Goal: Task Accomplishment & Management: Manage account settings

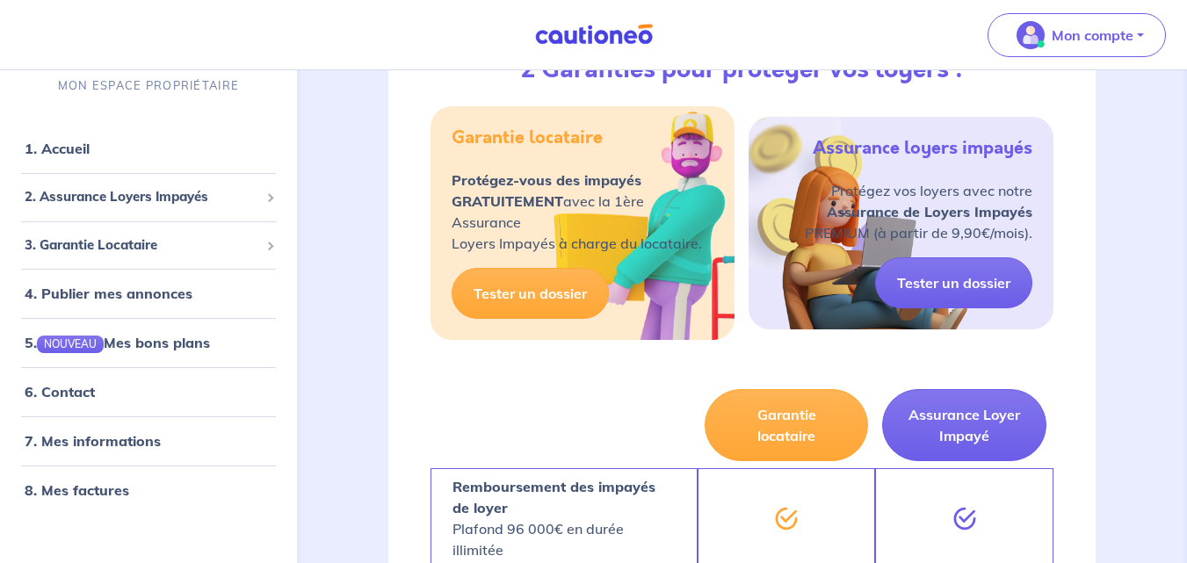
scroll to position [938, 0]
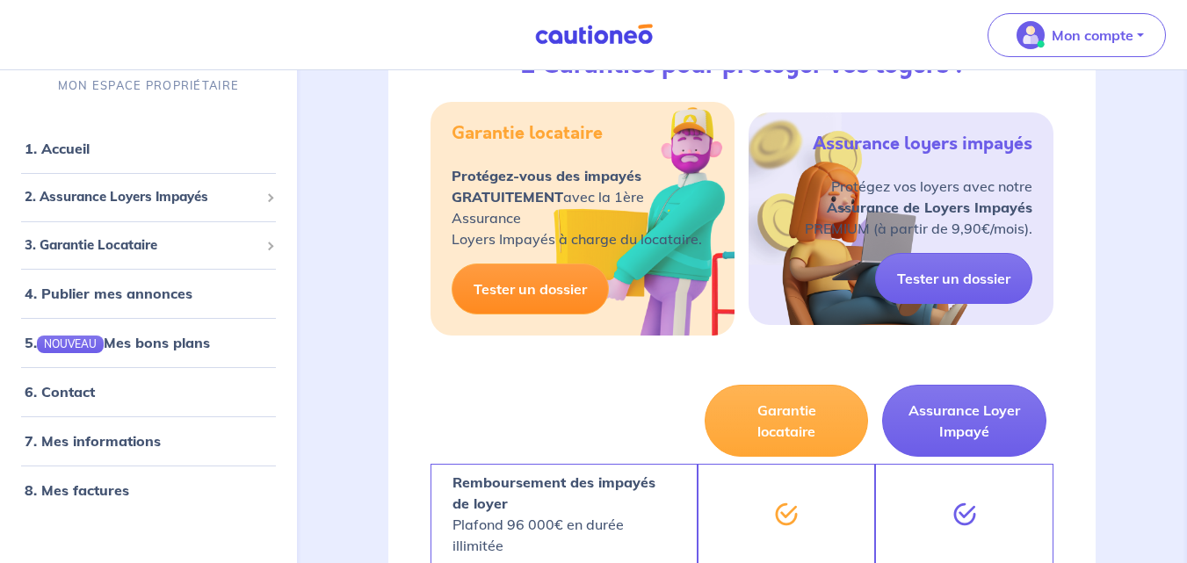
click at [543, 292] on link "Tester un dossier" at bounding box center [530, 289] width 157 height 51
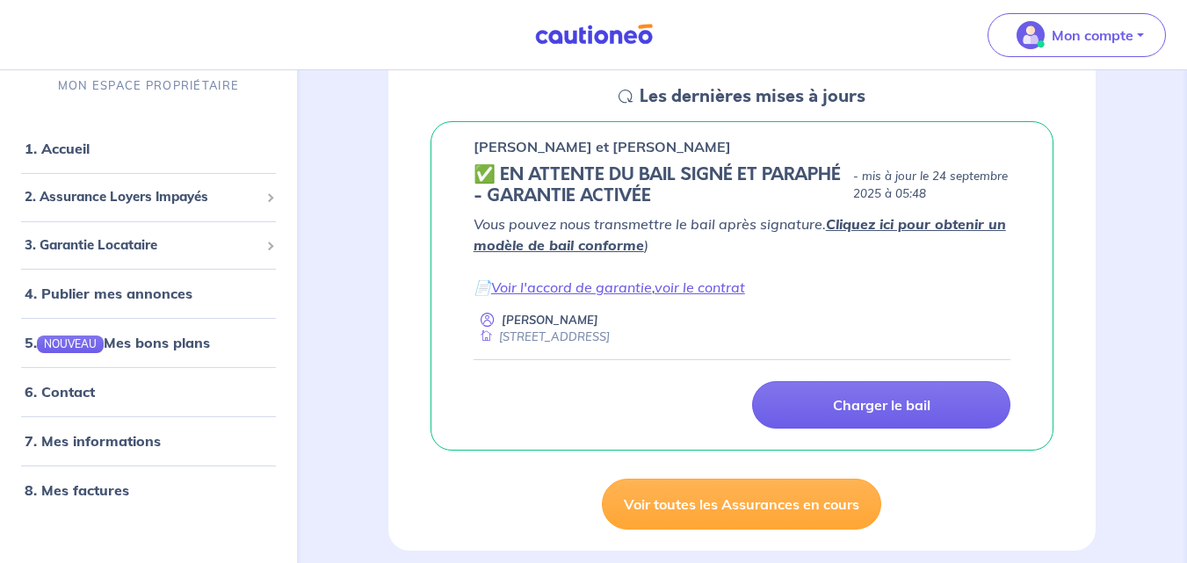
scroll to position [264, 0]
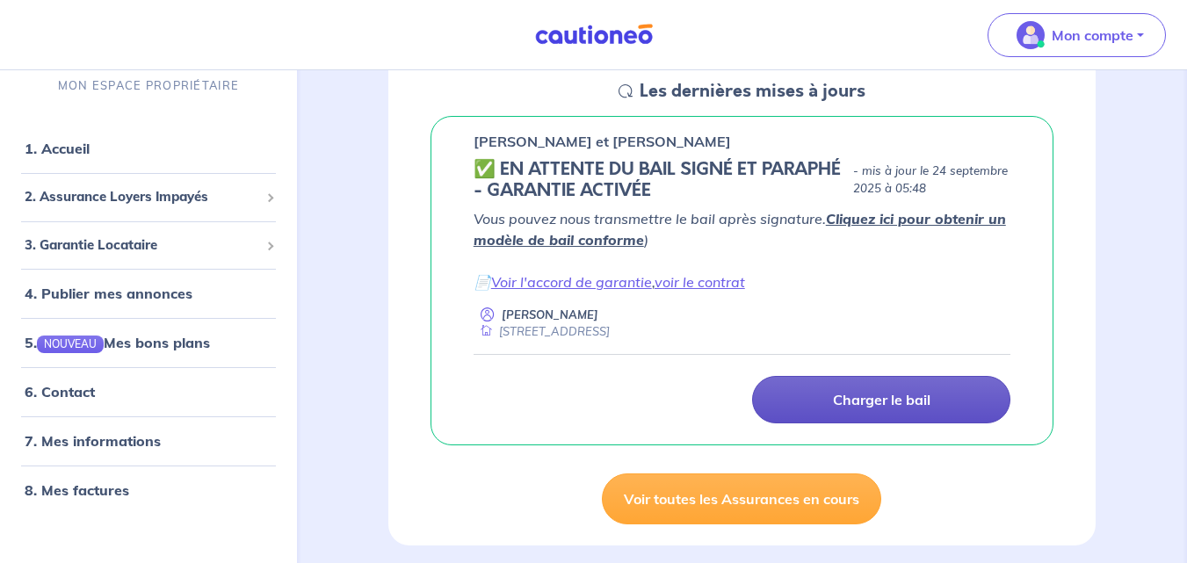
click at [902, 403] on p "Charger le bail" at bounding box center [882, 400] width 98 height 18
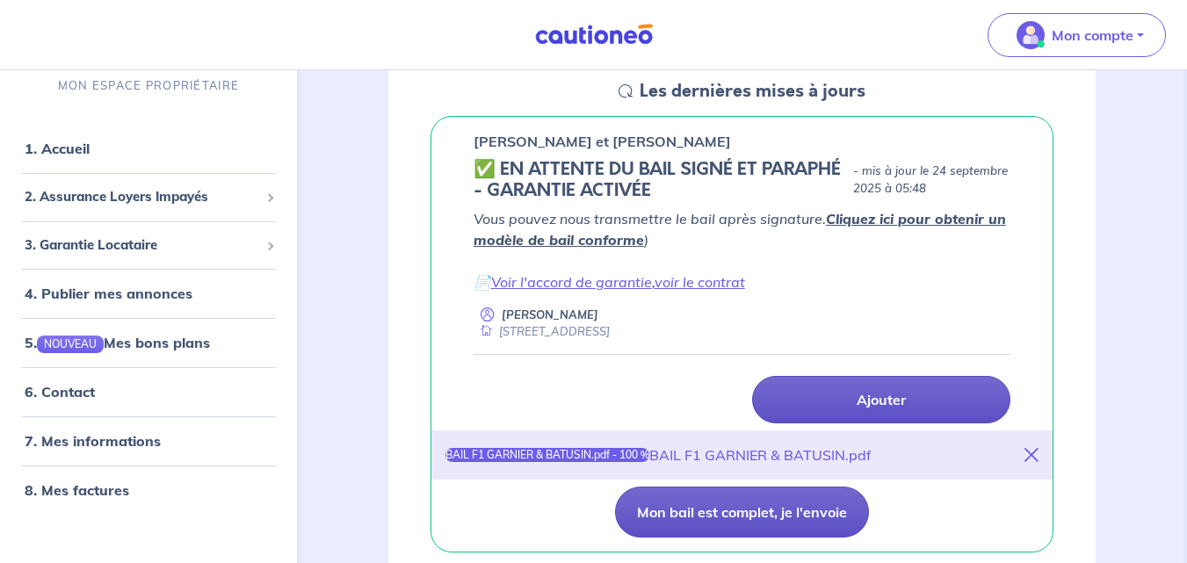
click at [751, 508] on button "Mon bail est complet, je l'envoie" at bounding box center [742, 512] width 254 height 51
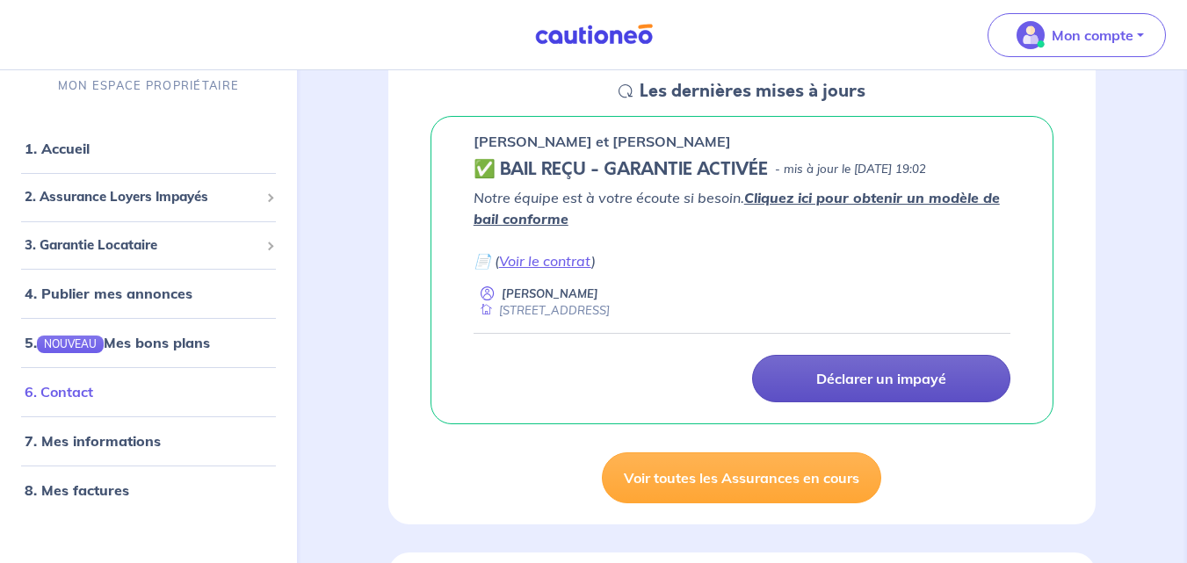
click at [93, 393] on link "6. Contact" at bounding box center [59, 392] width 69 height 18
click at [89, 154] on link "1. Accueil" at bounding box center [57, 149] width 64 height 18
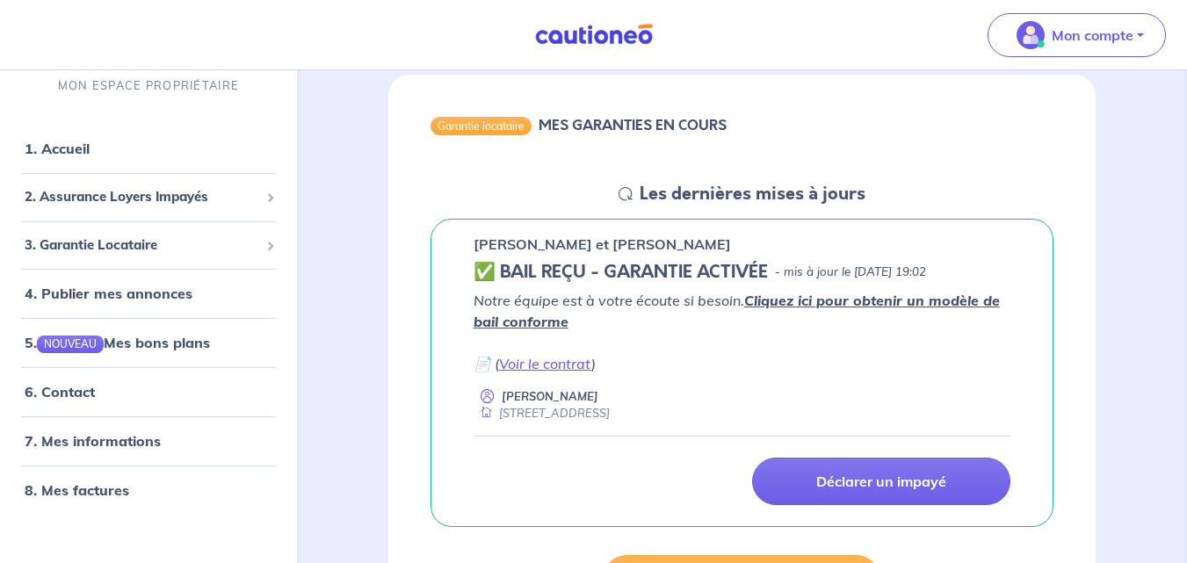
scroll to position [156, 0]
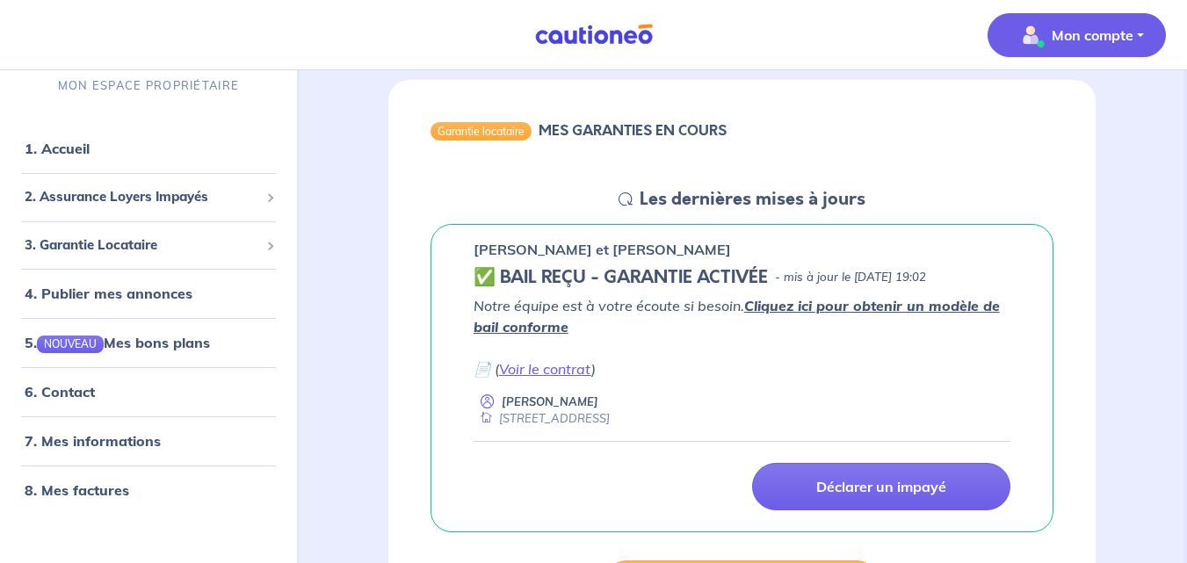
click at [1143, 32] on button "Mon compte" at bounding box center [1077, 35] width 178 height 44
click at [1073, 112] on link "Mes informations" at bounding box center [1059, 109] width 141 height 28
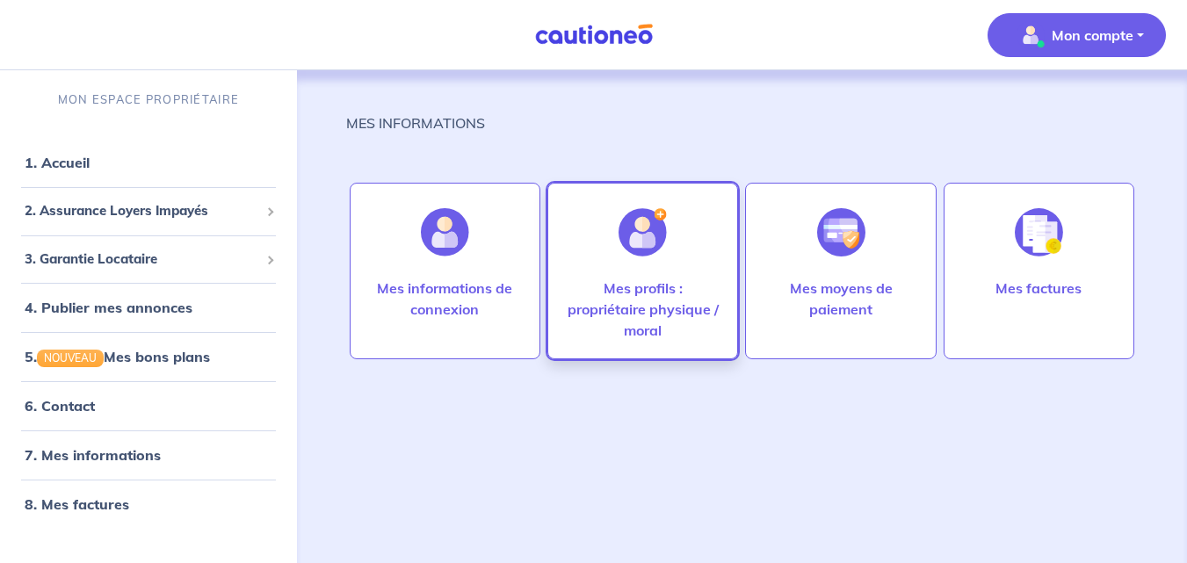
click at [633, 302] on p "Mes profils : propriétaire physique / moral" at bounding box center [643, 309] width 154 height 63
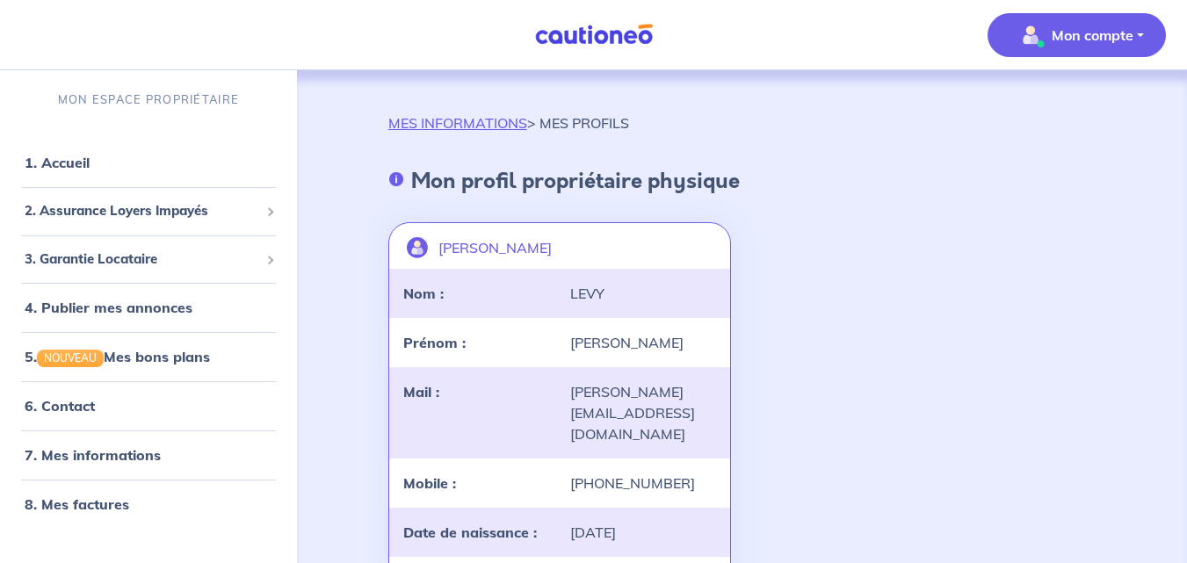
click at [1140, 33] on button "Mon compte" at bounding box center [1077, 35] width 178 height 44
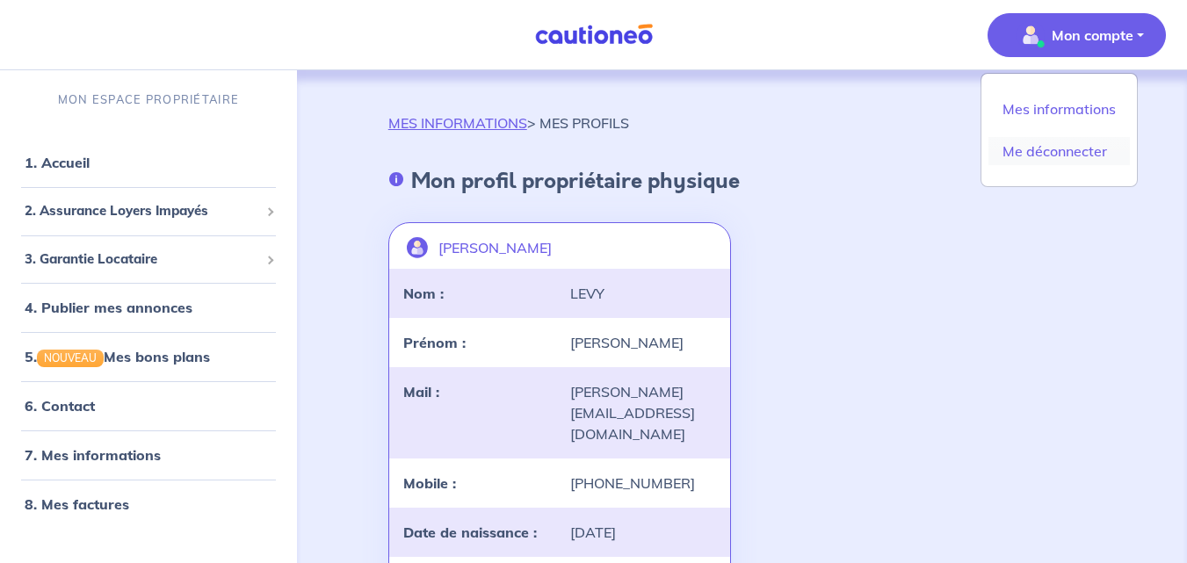
click at [1076, 155] on link "Me déconnecter" at bounding box center [1059, 151] width 141 height 28
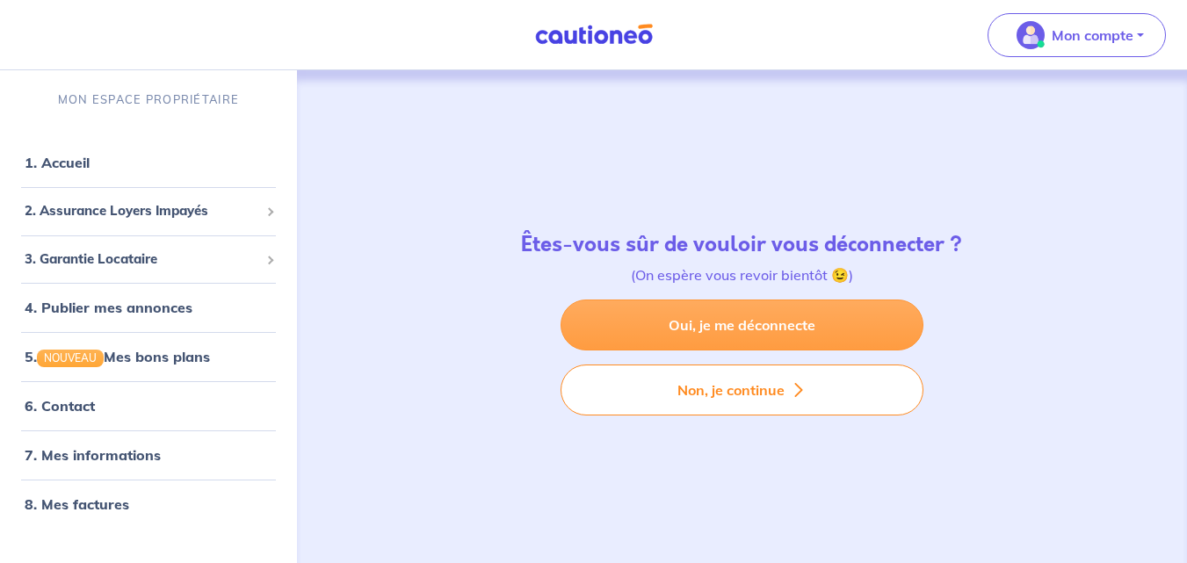
click at [743, 322] on link "Oui, je me déconnecte" at bounding box center [742, 325] width 363 height 51
